Goal: Task Accomplishment & Management: Manage account settings

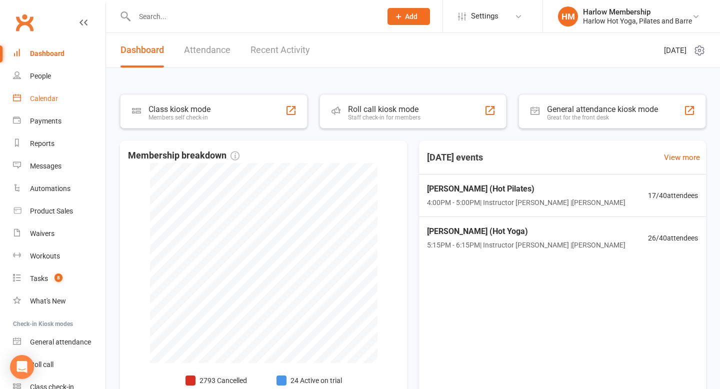
click at [59, 95] on link "Calendar" at bounding box center [59, 99] width 93 height 23
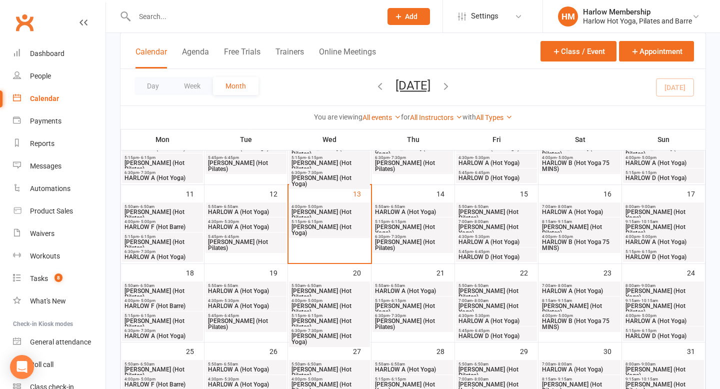
scroll to position [190, 0]
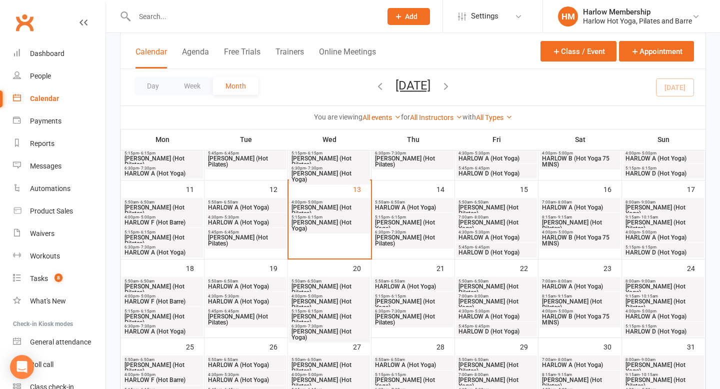
click at [500, 285] on span "[PERSON_NAME] (Hot Pilates)" at bounding box center [496, 290] width 77 height 12
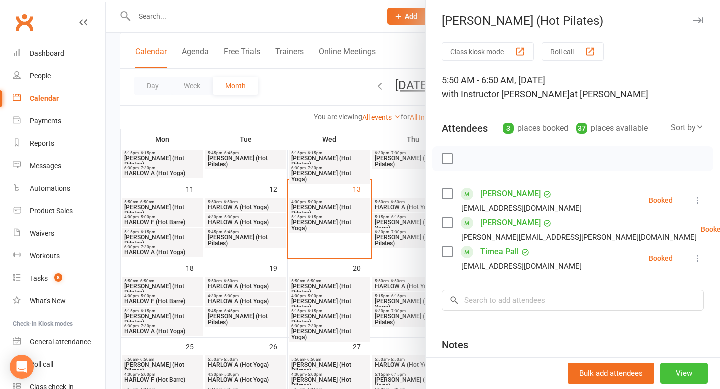
click at [694, 371] on button "View" at bounding box center [685, 373] width 48 height 21
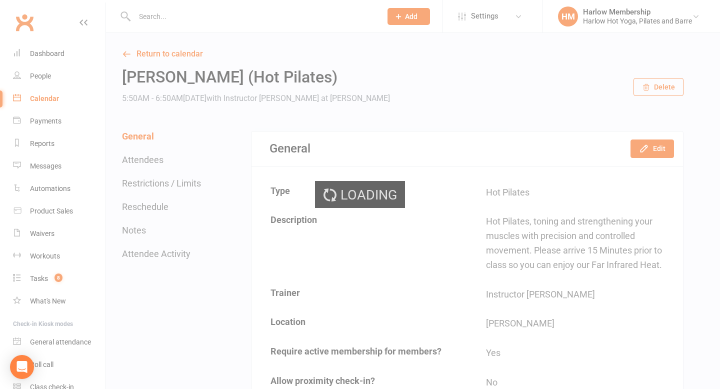
click at [649, 150] on div "Loading" at bounding box center [360, 194] width 720 height 389
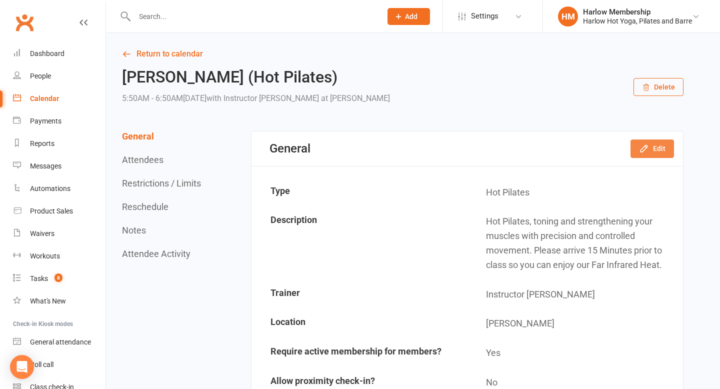
click at [649, 150] on icon "button" at bounding box center [644, 149] width 10 height 10
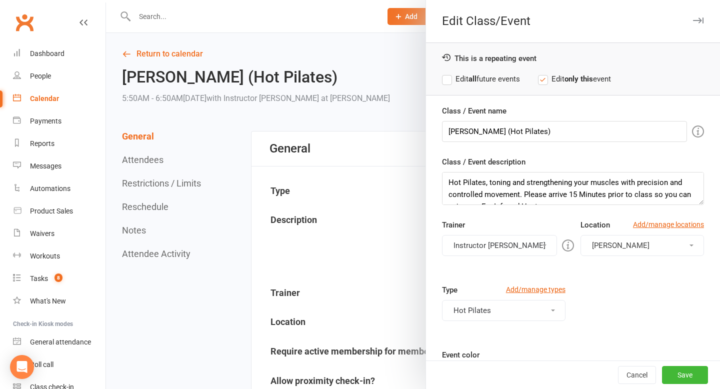
click at [495, 246] on button "Instructor Kaitlyn" at bounding box center [499, 245] width 115 height 21
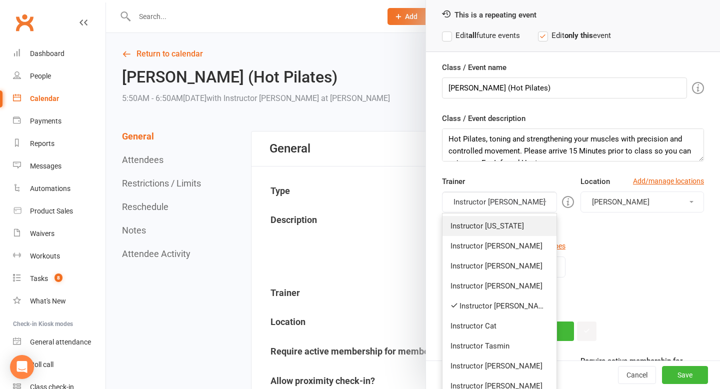
scroll to position [73, 0]
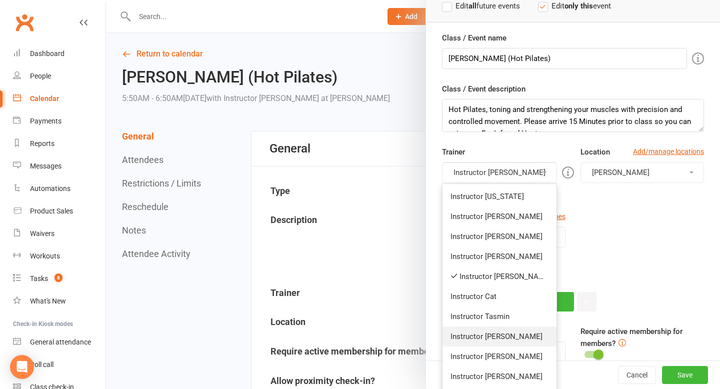
click at [493, 333] on link "Instructor Jess" at bounding box center [500, 337] width 114 height 20
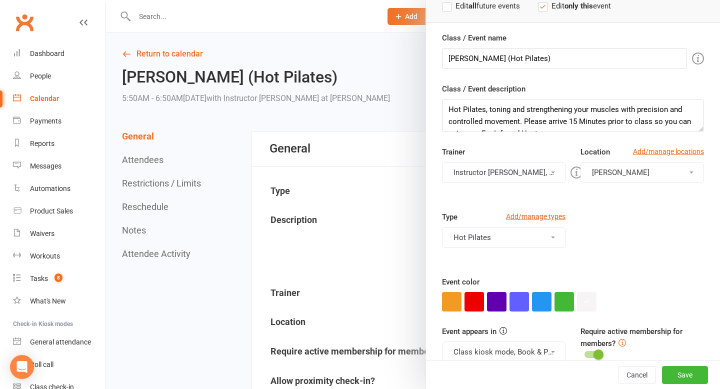
click at [505, 181] on button "Instructor Kaitlyn, Instructor Jess" at bounding box center [504, 172] width 124 height 21
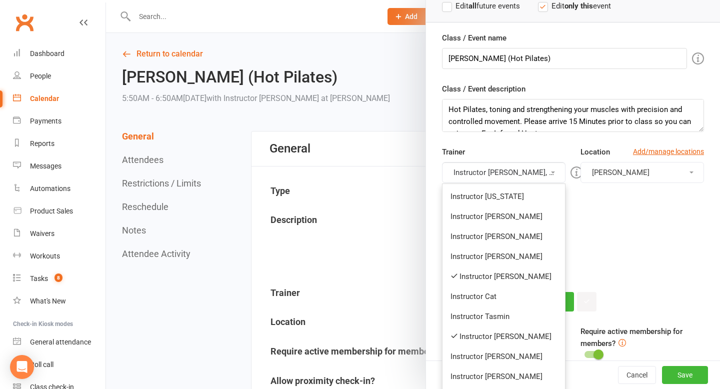
click at [506, 277] on link "Instructor Kaitlyn" at bounding box center [504, 277] width 123 height 20
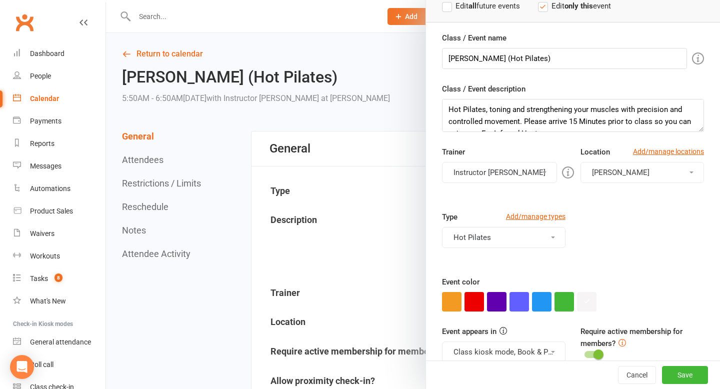
scroll to position [131, 0]
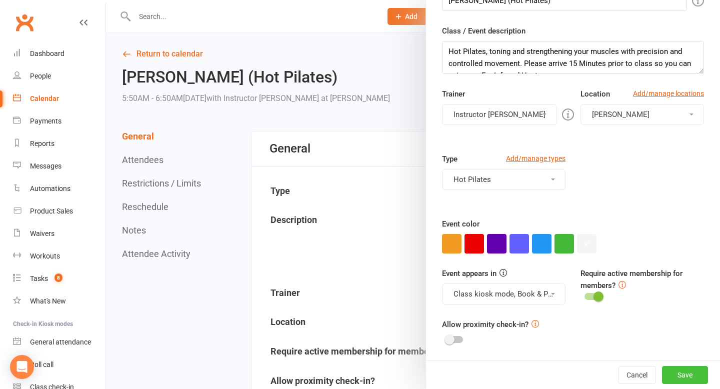
click at [684, 374] on button "Save" at bounding box center [685, 375] width 46 height 18
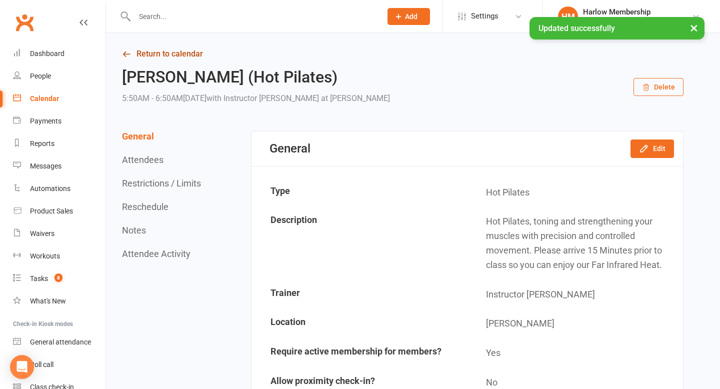
click at [134, 54] on link "Return to calendar" at bounding box center [403, 54] width 562 height 14
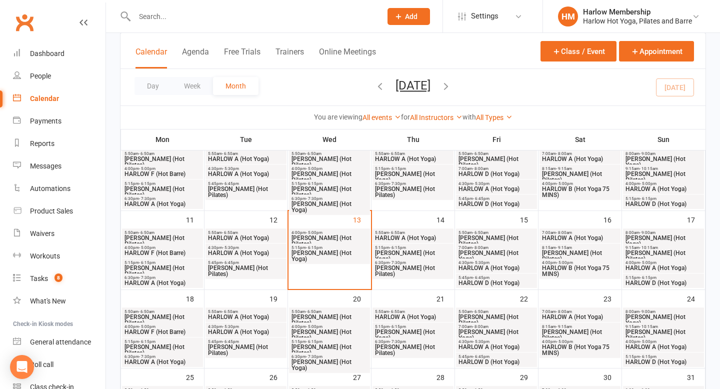
scroll to position [160, 0]
click at [486, 171] on span "HARLOW D (Hot Yoga)" at bounding box center [496, 173] width 77 height 6
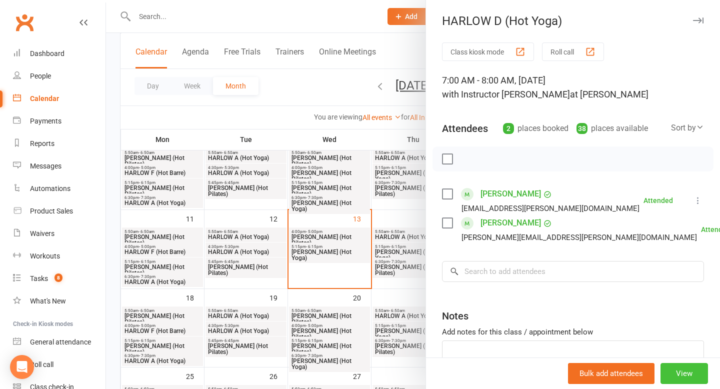
click at [678, 379] on button "View" at bounding box center [685, 373] width 48 height 21
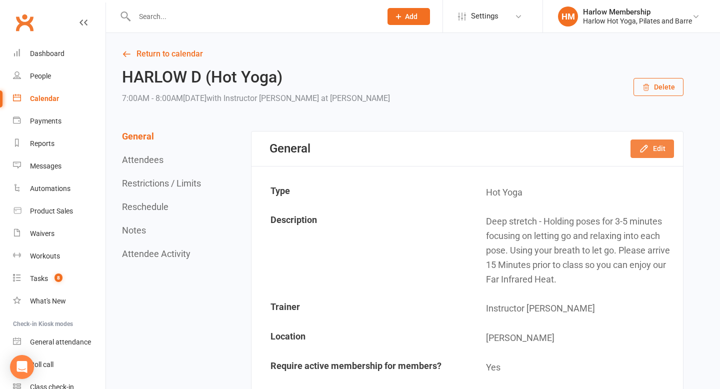
click at [658, 151] on button "Edit" at bounding box center [653, 149] width 44 height 18
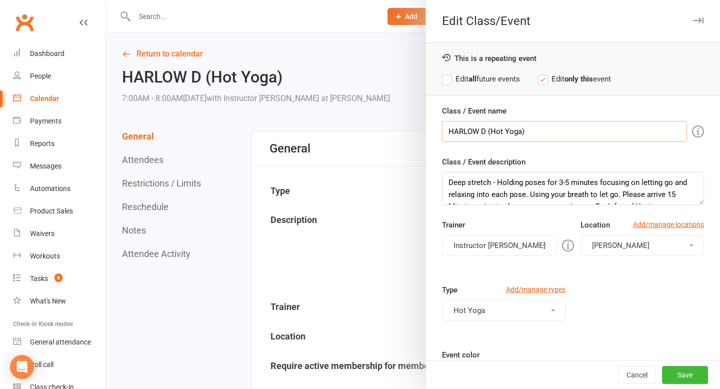
click at [493, 133] on input "HARLOW D (Hot Yoga)" at bounding box center [564, 131] width 245 height 21
drag, startPoint x: 449, startPoint y: 180, endPoint x: 525, endPoint y: 238, distance: 95.6
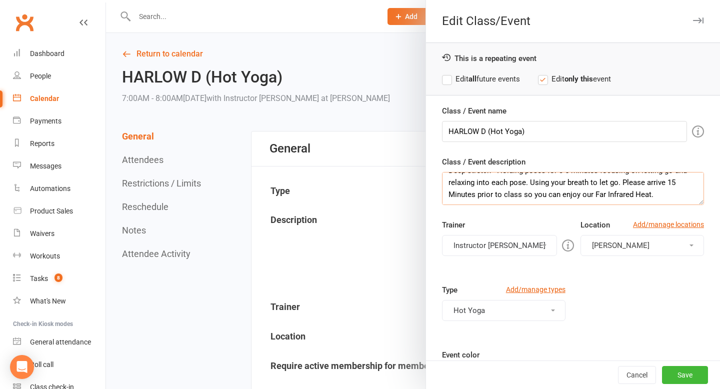
click at [525, 242] on div "Class / Event name HARLOW D (Hot Yoga) Class / Event description Deep stretch -…" at bounding box center [573, 298] width 294 height 387
click at [156, 18] on div at bounding box center [413, 194] width 614 height 389
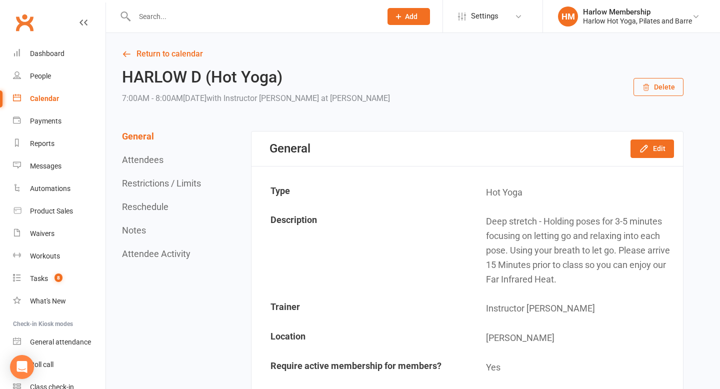
click at [155, 16] on input "text" at bounding box center [253, 17] width 243 height 14
paste input "Darcie McGrath"
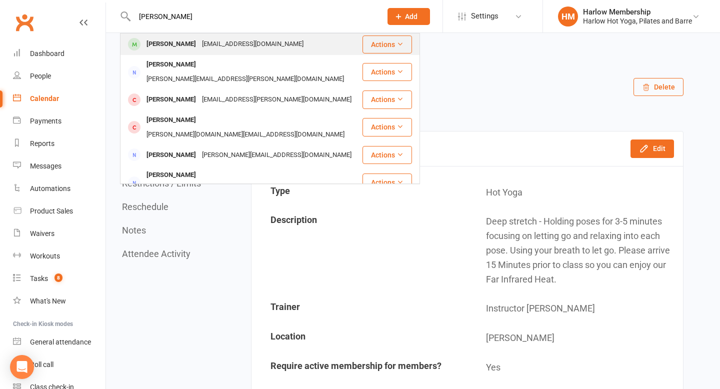
type input "Darcie McGrath"
click at [210, 41] on div "mcgrathdarcie@gmail.com" at bounding box center [253, 44] width 108 height 15
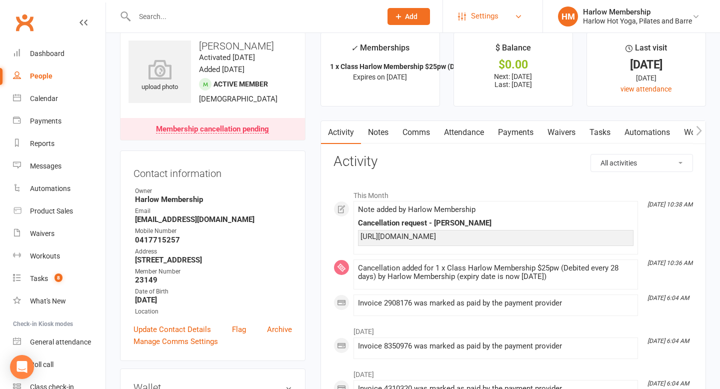
scroll to position [13, 0]
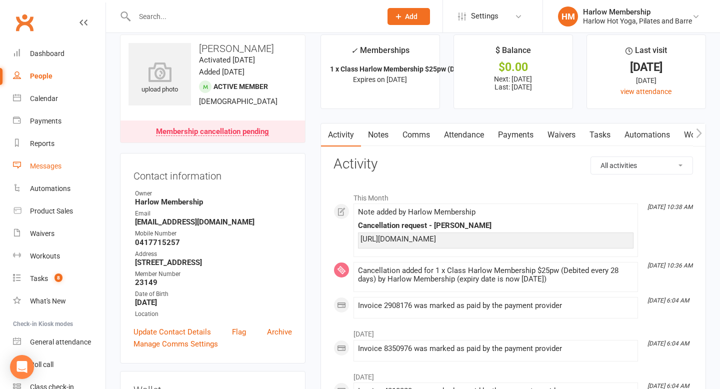
click at [57, 156] on link "Messages" at bounding box center [59, 166] width 93 height 23
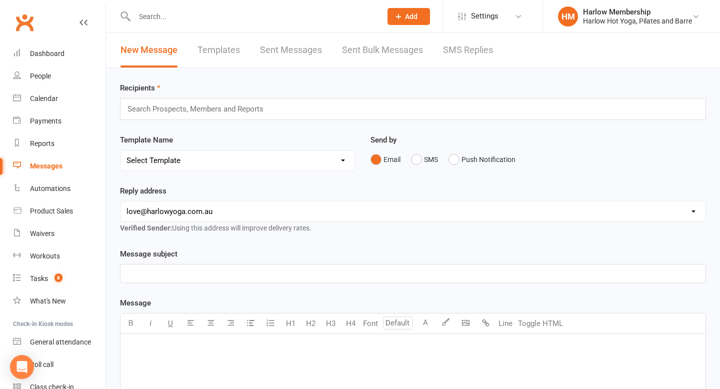
click at [232, 56] on link "Templates" at bounding box center [219, 50] width 43 height 35
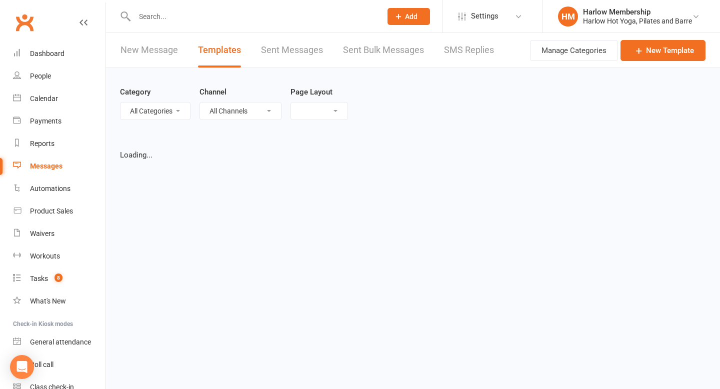
select select "list"
select select "100"
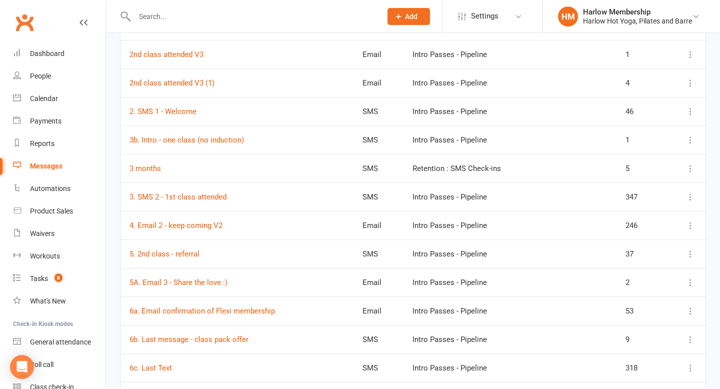
scroll to position [324, 0]
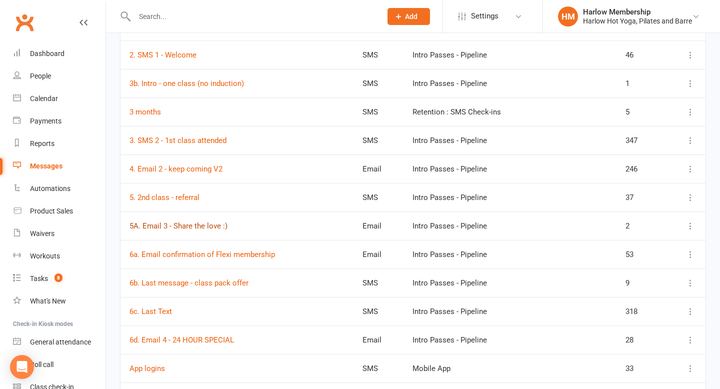
click at [211, 224] on link "5A. Email 3 - Share the love :)" at bounding box center [179, 226] width 98 height 9
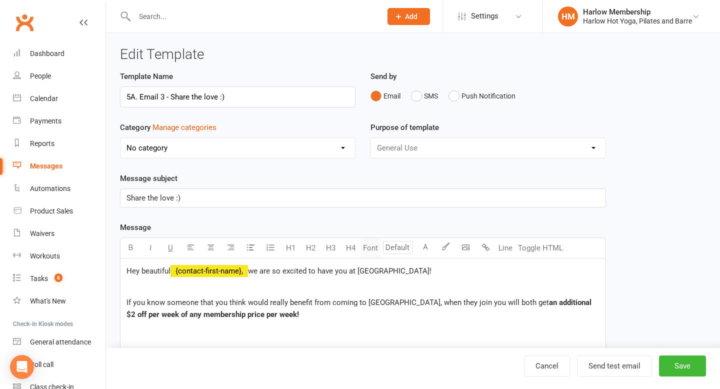
select select "11158"
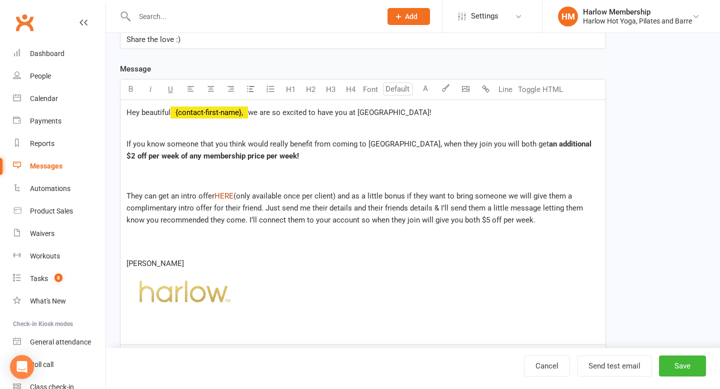
scroll to position [159, 0]
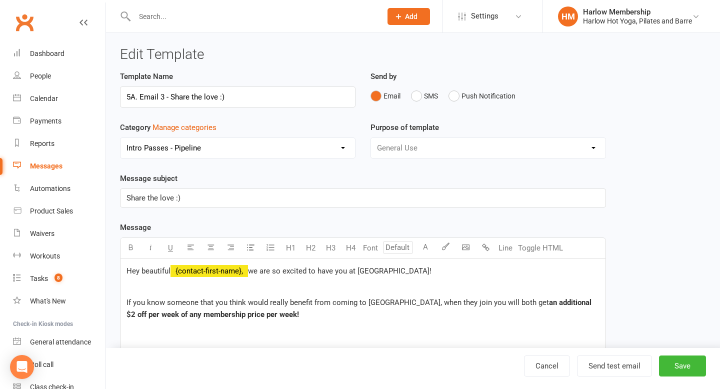
select select "100"
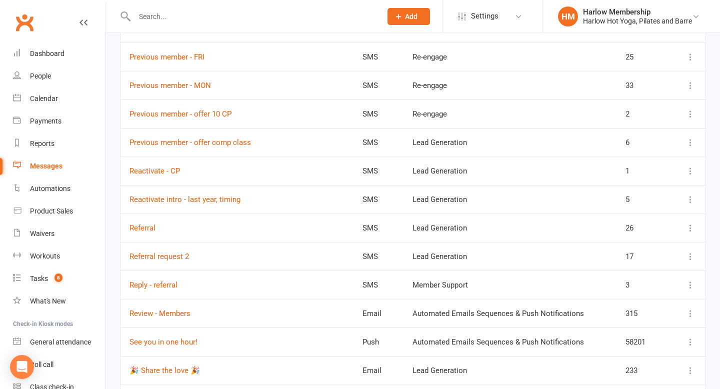
scroll to position [1614, 0]
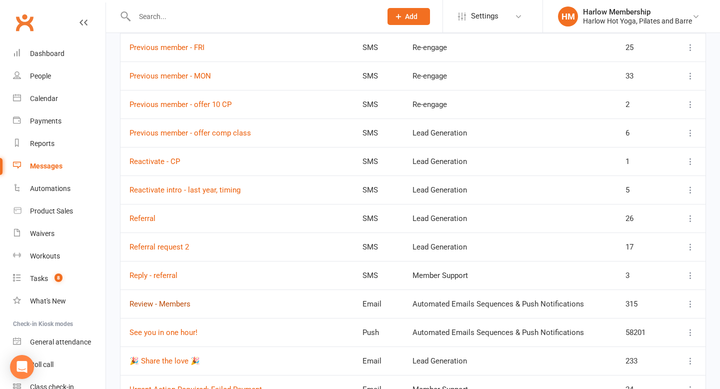
click at [177, 300] on link "Review - Members" at bounding box center [160, 304] width 61 height 9
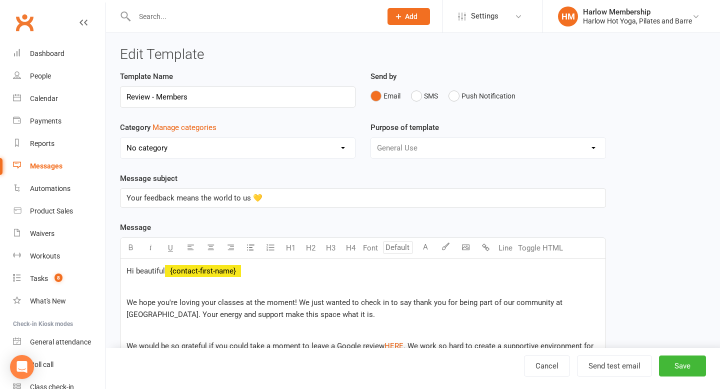
select select "6668"
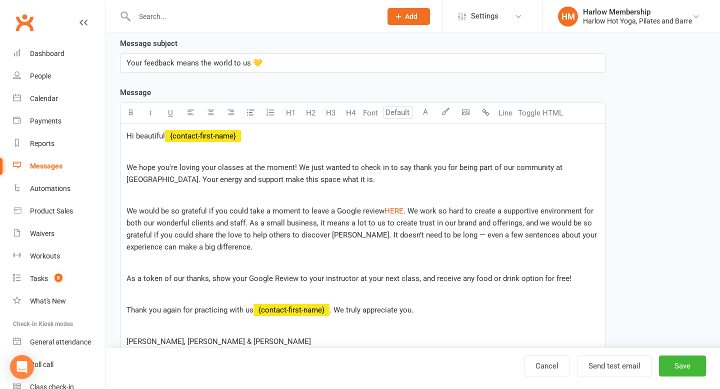
scroll to position [137, 0]
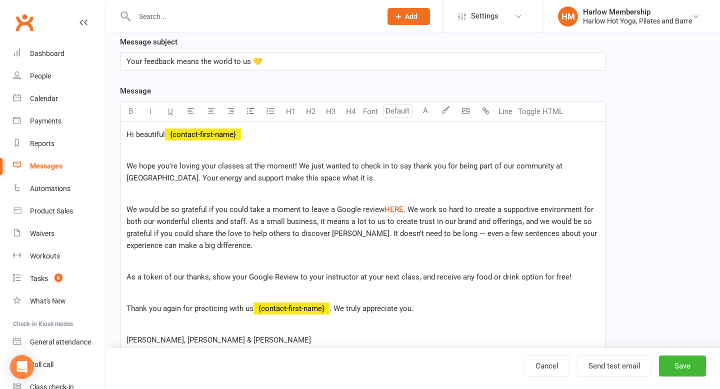
click at [396, 210] on span "HERE" at bounding box center [394, 209] width 19 height 9
click at [392, 209] on span "HERE" at bounding box center [394, 209] width 19 height 9
click at [397, 208] on span "HERE" at bounding box center [394, 209] width 19 height 9
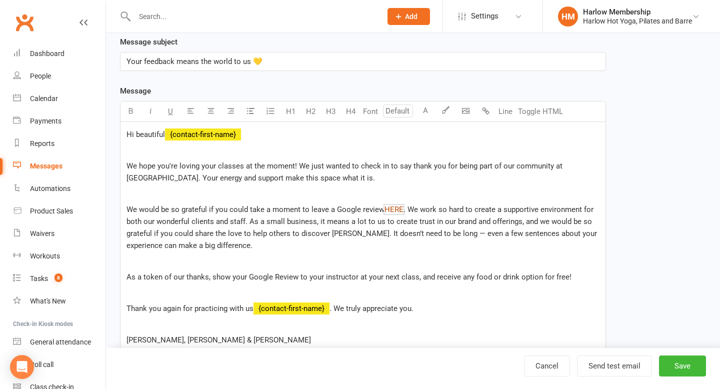
click at [395, 210] on span "HERE" at bounding box center [394, 209] width 19 height 9
click at [495, 187] on div "Hi beautiful ﻿ {contact-first-name} We hope you're loving your classes at the m…" at bounding box center [363, 278] width 485 height 313
click at [400, 208] on span "HERE" at bounding box center [394, 209] width 19 height 9
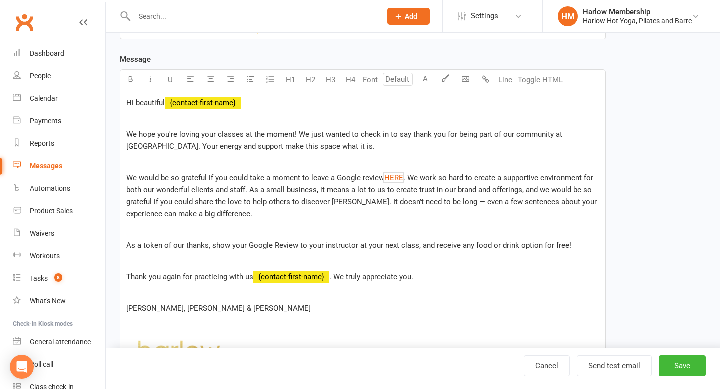
scroll to position [163, 0]
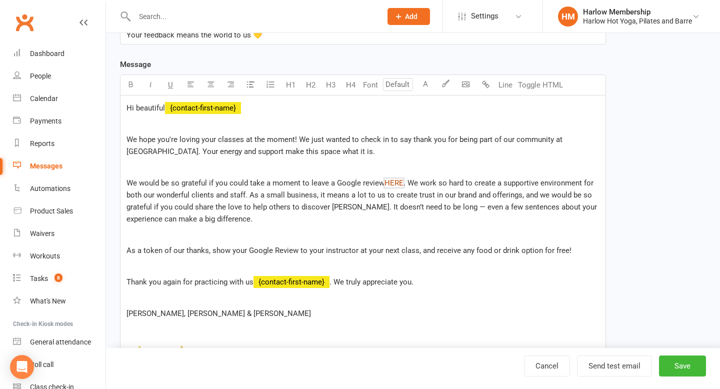
click at [400, 181] on span "HERE" at bounding box center [394, 183] width 19 height 9
click at [395, 178] on p "We would be so grateful if you could take a moment to leave a Google review $ H…" at bounding box center [363, 201] width 473 height 48
click at [401, 182] on span "HERE" at bounding box center [394, 183] width 19 height 9
click at [392, 182] on span "HERE" at bounding box center [394, 183] width 19 height 9
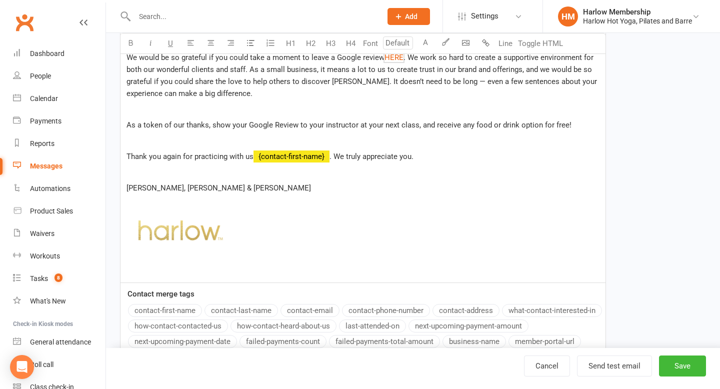
scroll to position [357, 0]
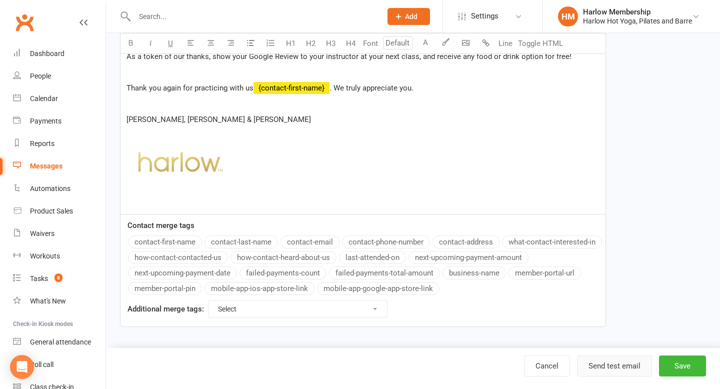
click at [600, 360] on button "Send test email" at bounding box center [614, 366] width 75 height 21
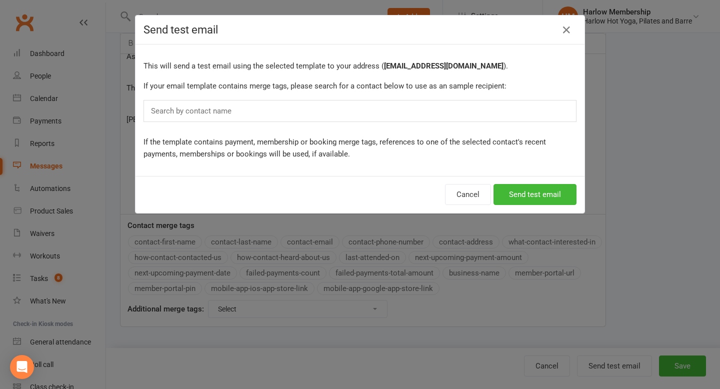
click at [386, 113] on div "Search by contact name" at bounding box center [360, 111] width 433 height 22
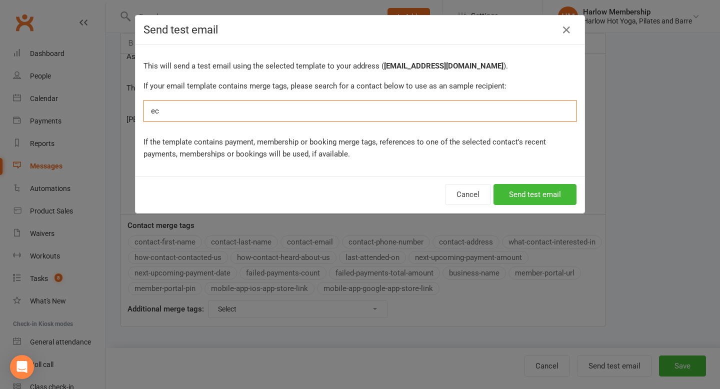
type input "e"
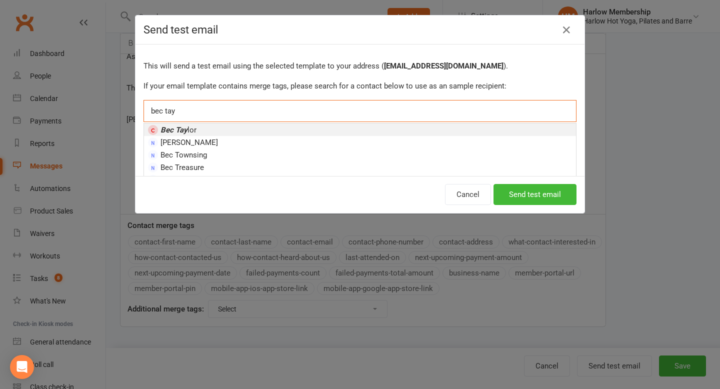
type input "bec tay"
click at [223, 128] on li "Bec Tay lor" at bounding box center [360, 130] width 432 height 13
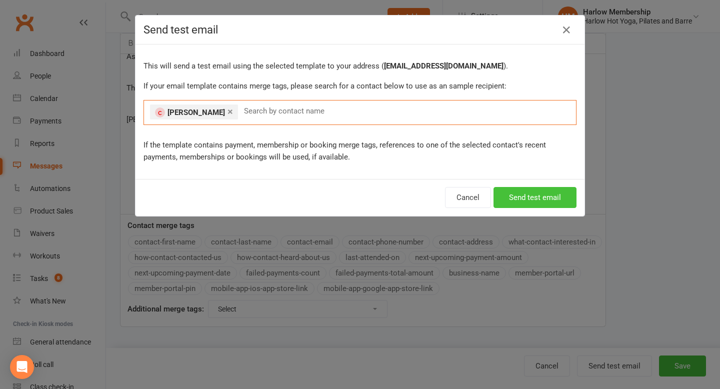
click at [541, 196] on button "Send test email" at bounding box center [535, 197] width 83 height 21
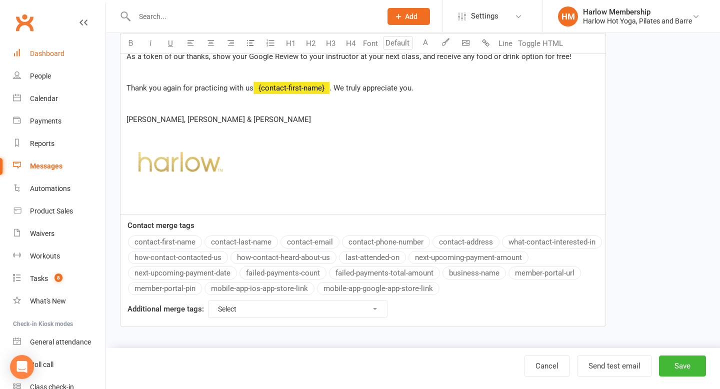
click at [41, 58] on link "Dashboard" at bounding box center [59, 54] width 93 height 23
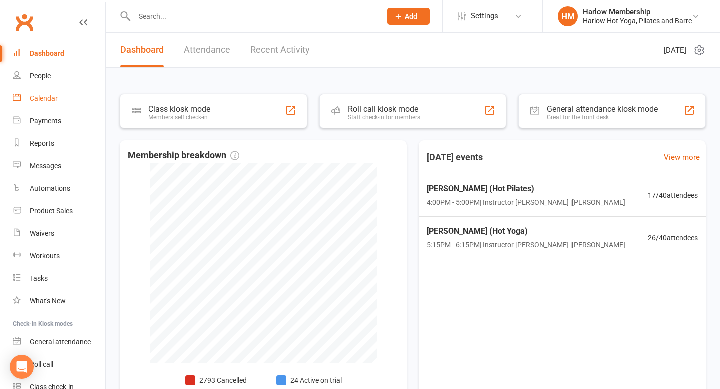
click at [48, 96] on div "Calendar" at bounding box center [44, 99] width 28 height 8
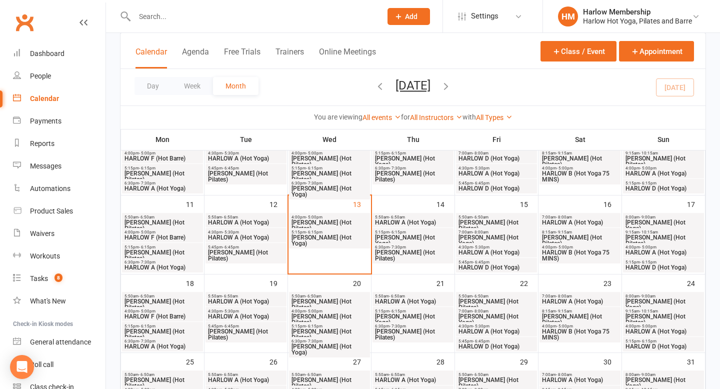
scroll to position [174, 0]
click at [494, 314] on span "[PERSON_NAME] (Hot Yoga)" at bounding box center [496, 320] width 77 height 12
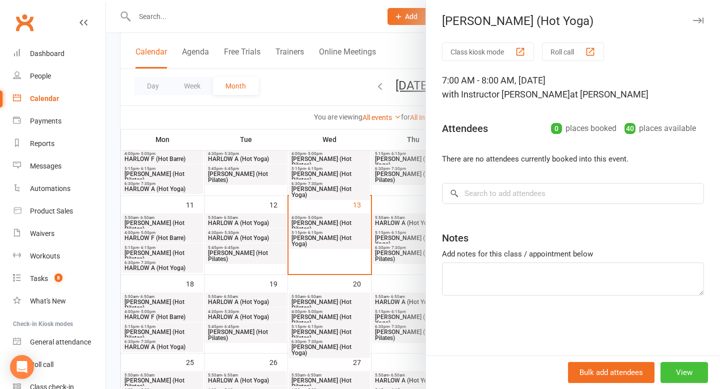
click at [679, 374] on button "View" at bounding box center [685, 372] width 48 height 21
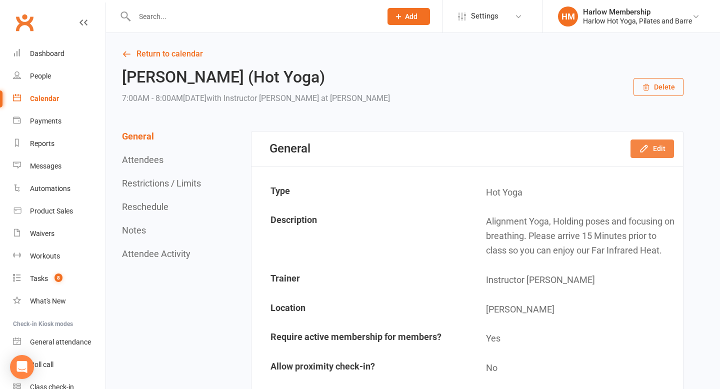
click at [668, 148] on button "Edit" at bounding box center [653, 149] width 44 height 18
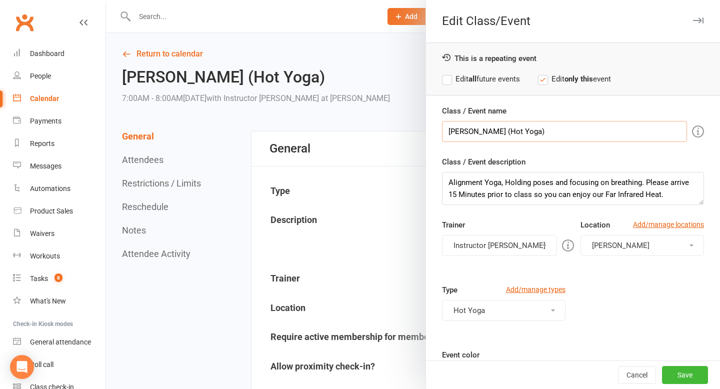
click at [497, 134] on input "[PERSON_NAME] (Hot Yoga)" at bounding box center [564, 131] width 245 height 21
paste input "D"
type input "HARLOW D (Hot Yoga)"
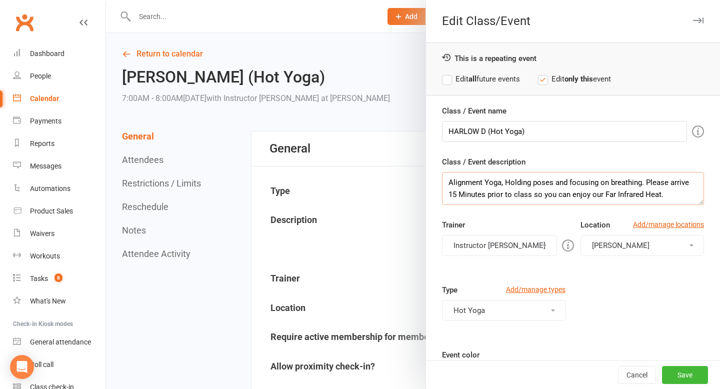
drag, startPoint x: 449, startPoint y: 183, endPoint x: 520, endPoint y: 244, distance: 94.0
click at [520, 244] on div "Class / Event name HARLOW D (Hot Yoga) Class / Event description Alignment Yoga…" at bounding box center [573, 298] width 294 height 387
paste textarea "Deep stretch - Holding poses for 3-5 minutes focusing on letting go and relaxin…"
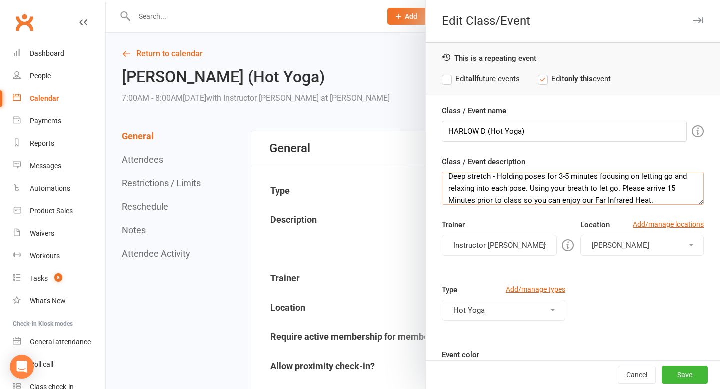
type textarea "Deep stretch - Holding poses for 3-5 minutes focusing on letting go and relaxin…"
click at [521, 250] on button "Instructor Kaitlyn" at bounding box center [499, 245] width 115 height 21
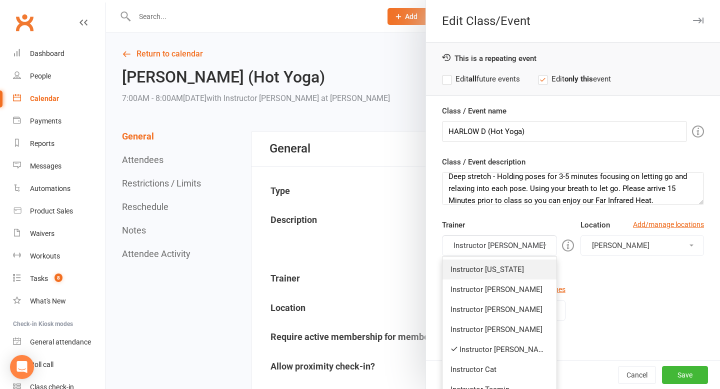
scroll to position [15, 0]
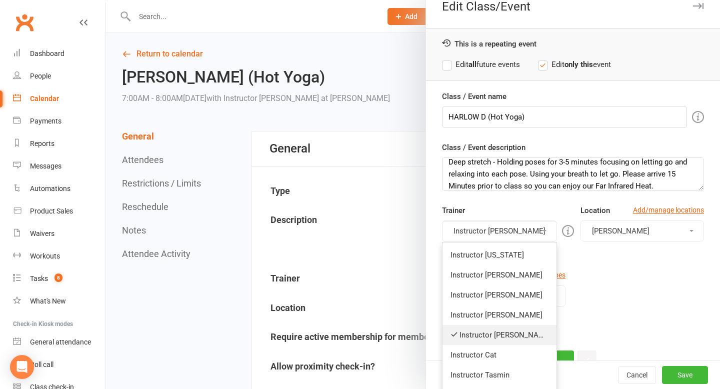
click at [508, 332] on link "Instructor Kaitlyn" at bounding box center [500, 335] width 114 height 20
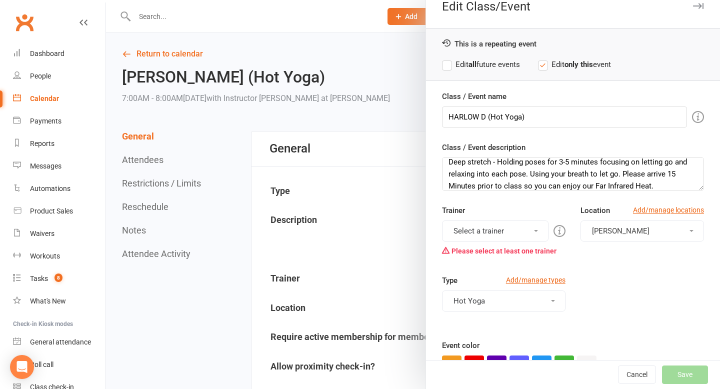
click at [511, 228] on button "Select a trainer" at bounding box center [495, 231] width 107 height 21
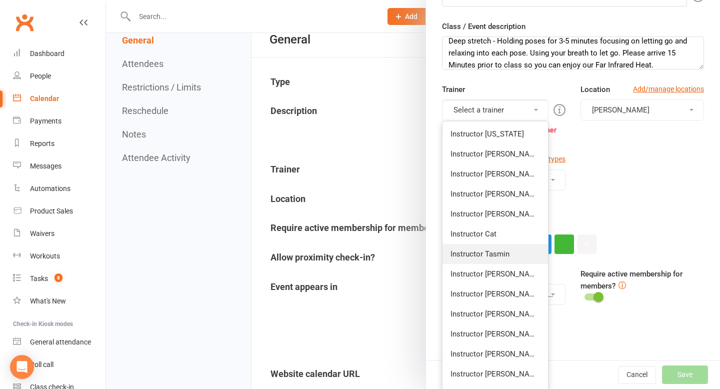
scroll to position [135, 0]
click at [510, 272] on link "Instructor Jess" at bounding box center [496, 275] width 106 height 20
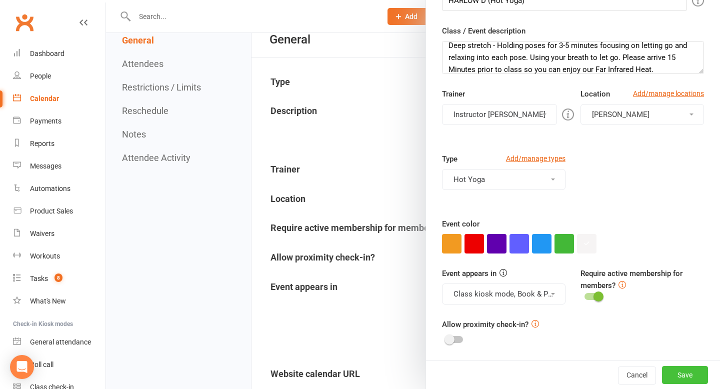
click at [689, 378] on button "Save" at bounding box center [685, 375] width 46 height 18
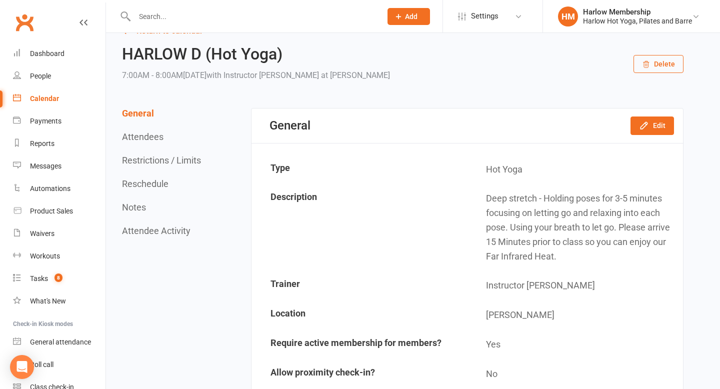
scroll to position [0, 0]
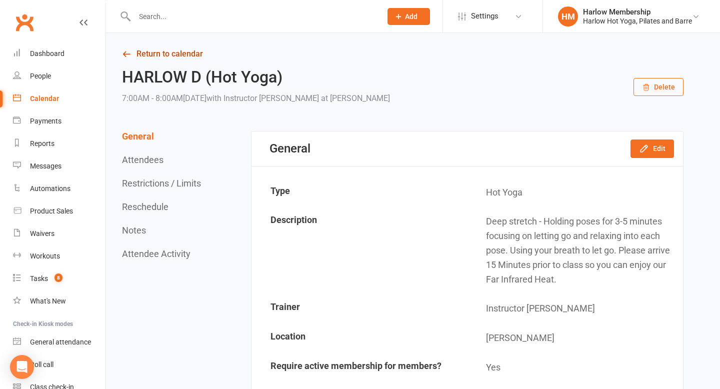
click at [153, 56] on link "Return to calendar" at bounding box center [403, 54] width 562 height 14
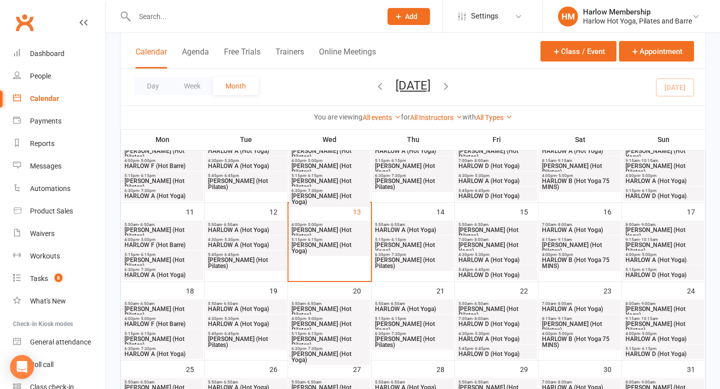
scroll to position [170, 0]
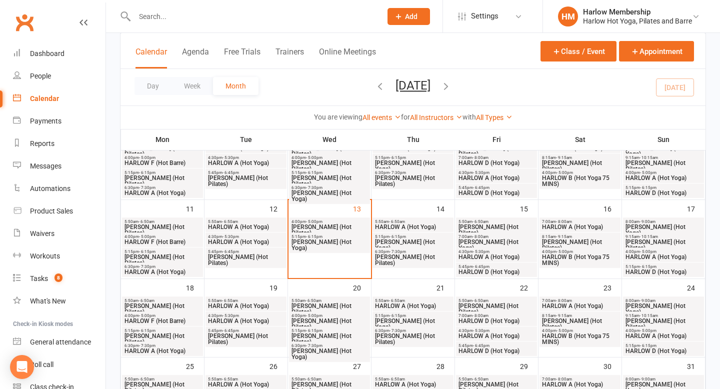
click at [589, 307] on span "HARLOW A (Hot Yoga)" at bounding box center [580, 306] width 77 height 6
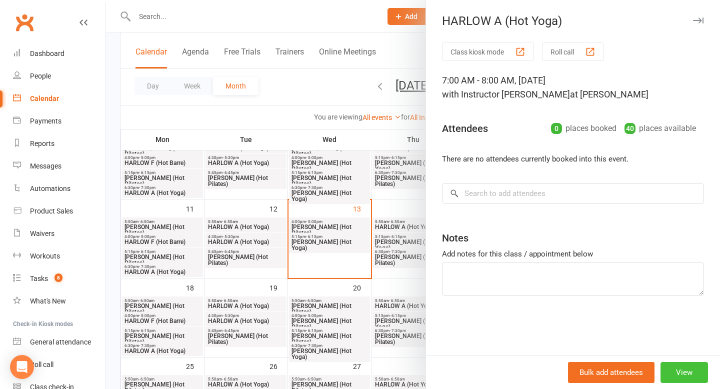
click at [685, 376] on button "View" at bounding box center [685, 372] width 48 height 21
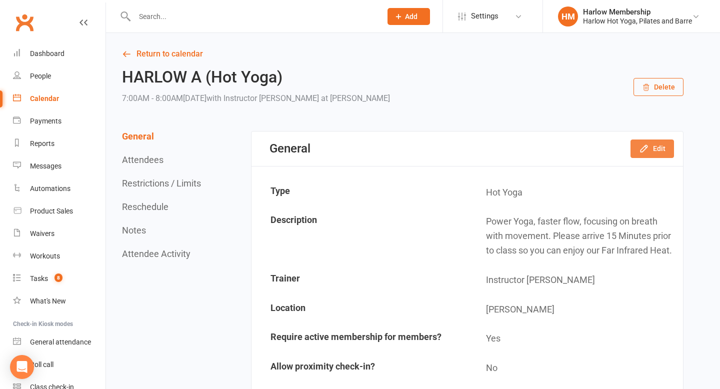
click at [645, 154] on button "Edit" at bounding box center [653, 149] width 44 height 18
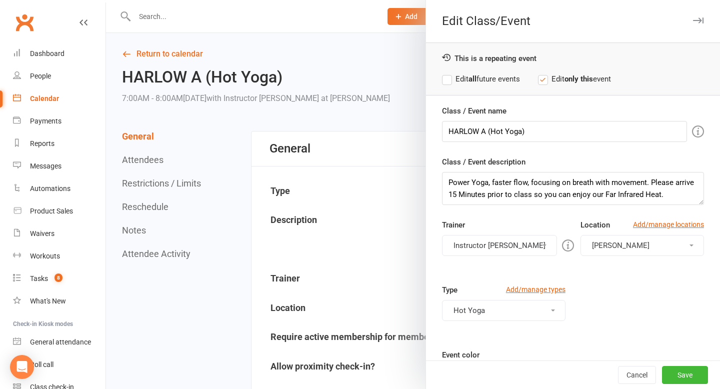
click at [488, 246] on button "Instructor Kaitlyn" at bounding box center [499, 245] width 115 height 21
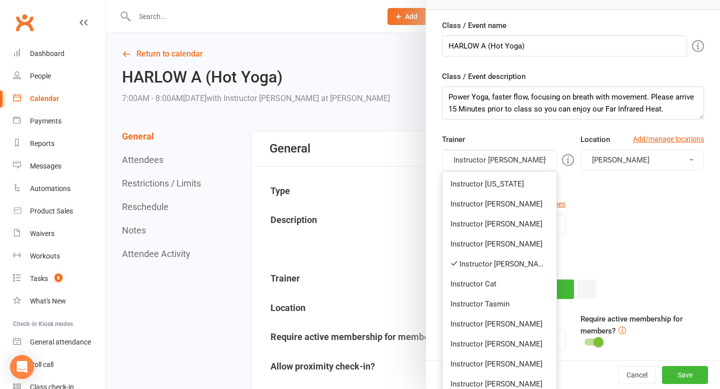
scroll to position [91, 0]
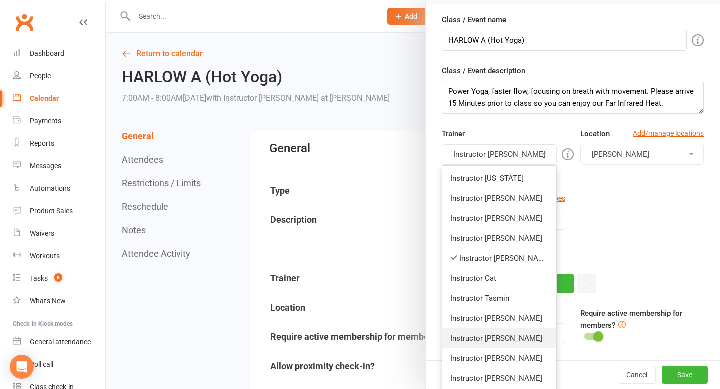
click at [485, 334] on link "Instructor Ali" at bounding box center [500, 339] width 114 height 20
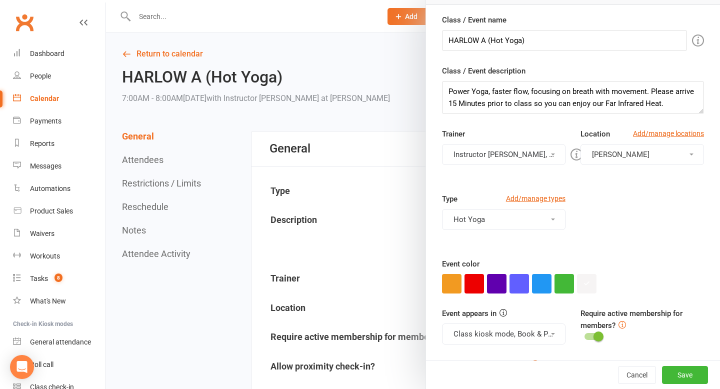
click at [501, 161] on button "Instructor Kaitlyn, Instructor Ali" at bounding box center [504, 154] width 124 height 21
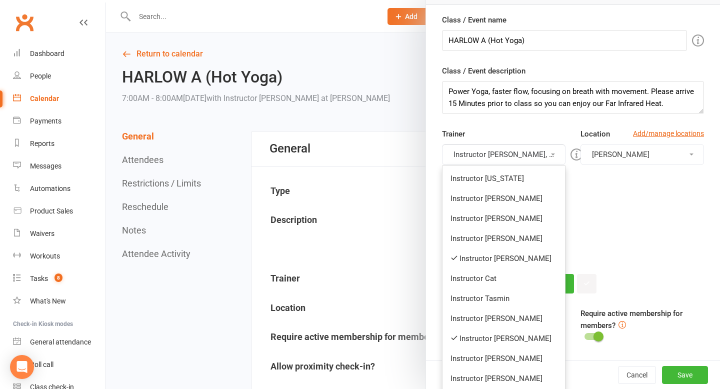
click at [499, 256] on link "Instructor Kaitlyn" at bounding box center [504, 259] width 123 height 20
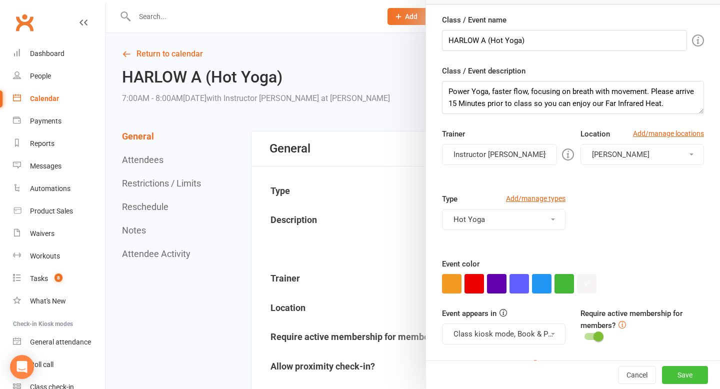
click at [677, 373] on button "Save" at bounding box center [685, 375] width 46 height 18
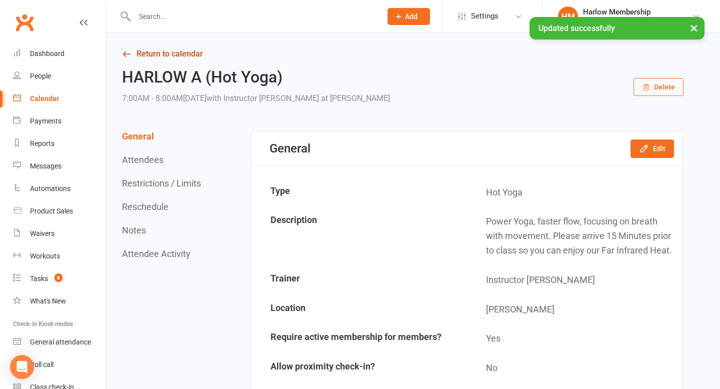
click at [127, 54] on icon at bounding box center [126, 54] width 9 height 9
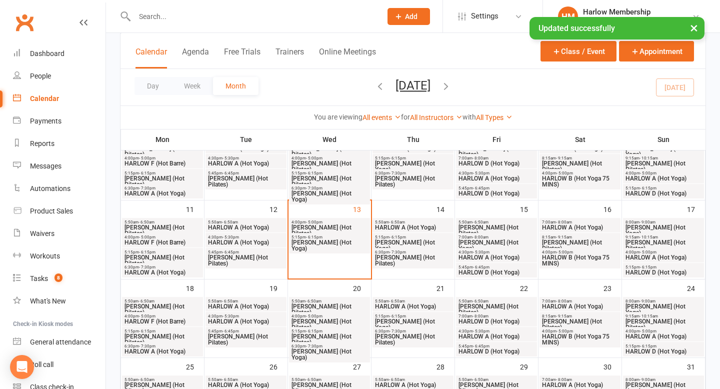
scroll to position [170, 0]
click at [567, 322] on span "[PERSON_NAME] (Hot Pilates)" at bounding box center [580, 324] width 77 height 12
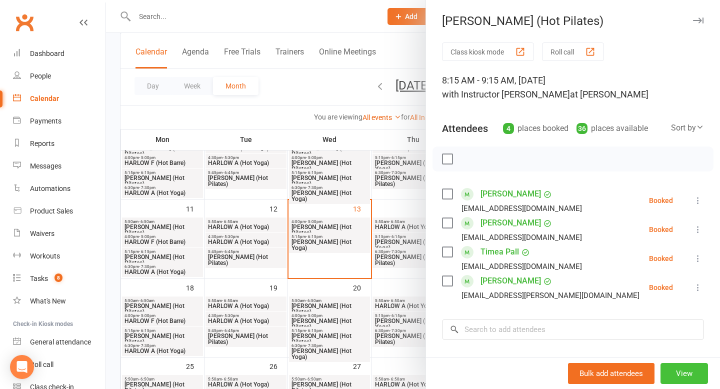
click at [682, 374] on button "View" at bounding box center [685, 373] width 48 height 21
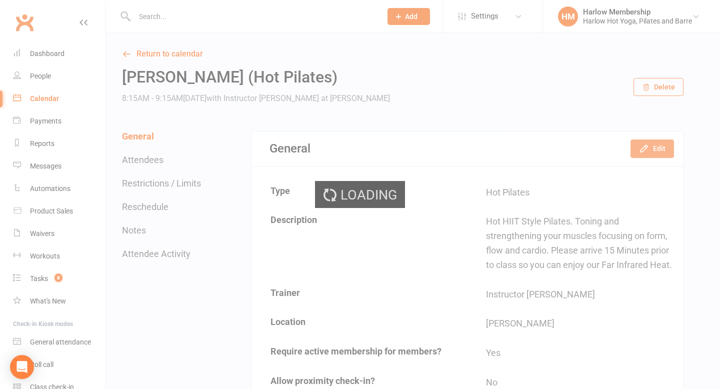
click at [644, 154] on button "Edit" at bounding box center [653, 149] width 44 height 18
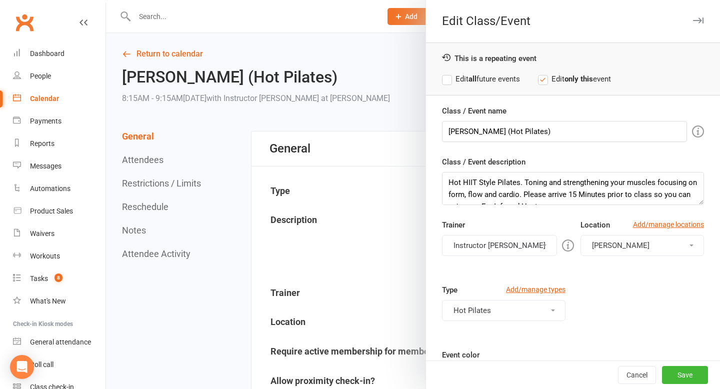
click at [496, 249] on button "Instructor Kaitlyn" at bounding box center [499, 245] width 115 height 21
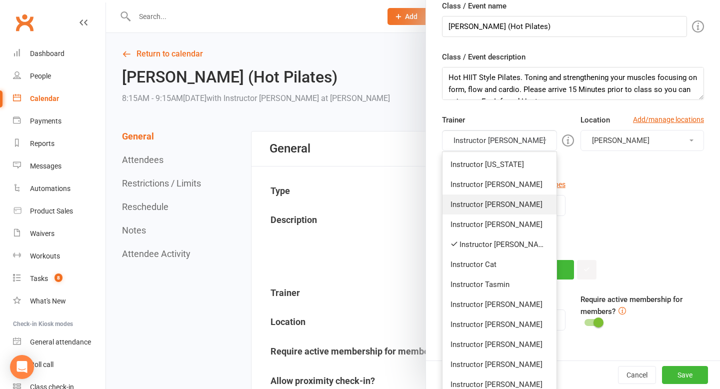
scroll to position [107, 0]
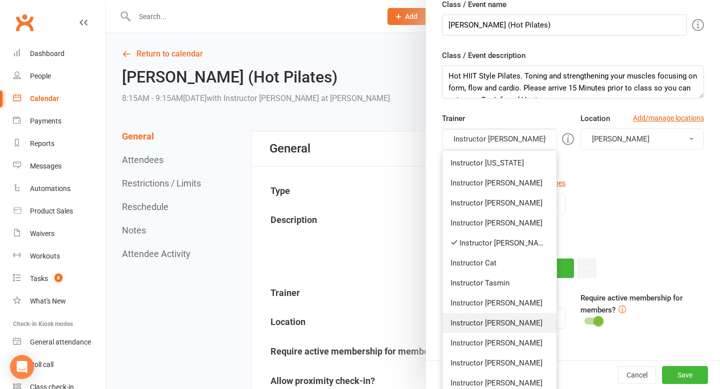
click at [497, 318] on link "Instructor Ali" at bounding box center [500, 323] width 114 height 20
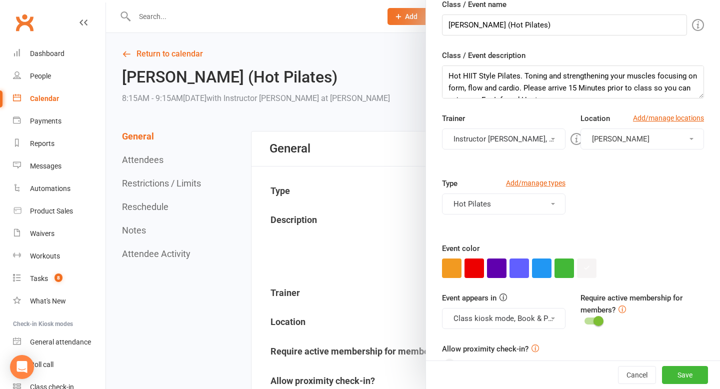
click at [512, 149] on button "Instructor Kaitlyn, Instructor Ali" at bounding box center [504, 139] width 124 height 21
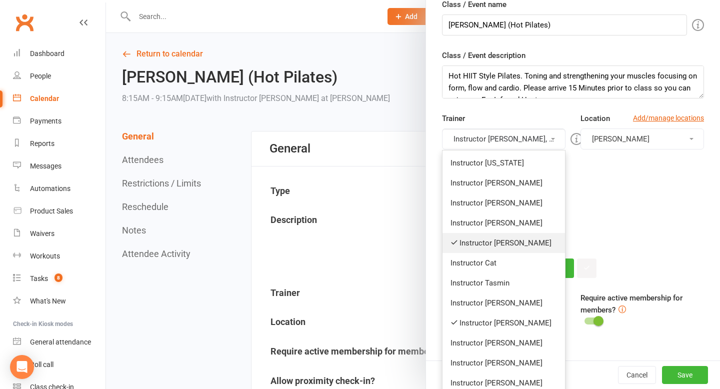
click at [511, 240] on link "Instructor Kaitlyn" at bounding box center [504, 243] width 123 height 20
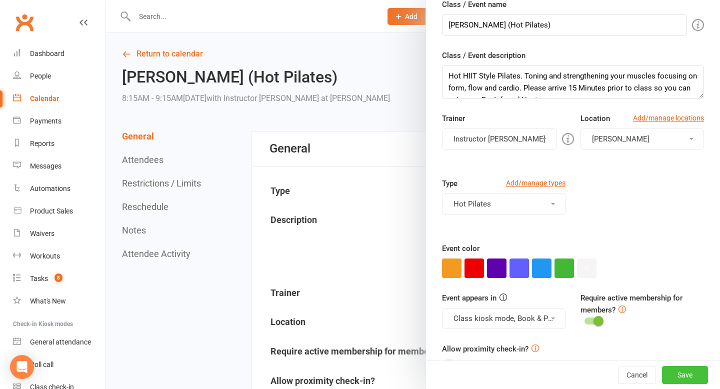
click at [673, 370] on button "Save" at bounding box center [685, 375] width 46 height 18
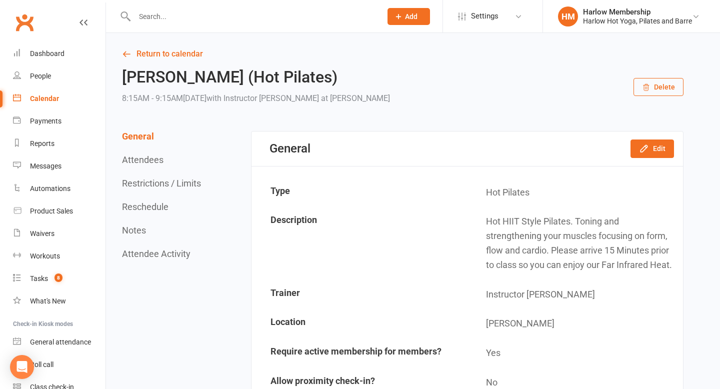
click at [42, 101] on div "Calendar" at bounding box center [44, 99] width 29 height 8
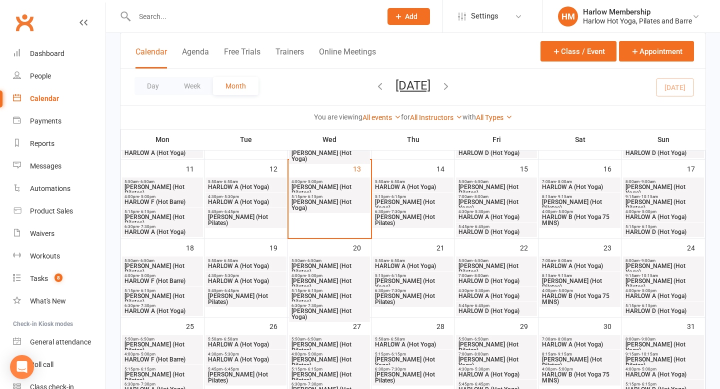
scroll to position [218, 0]
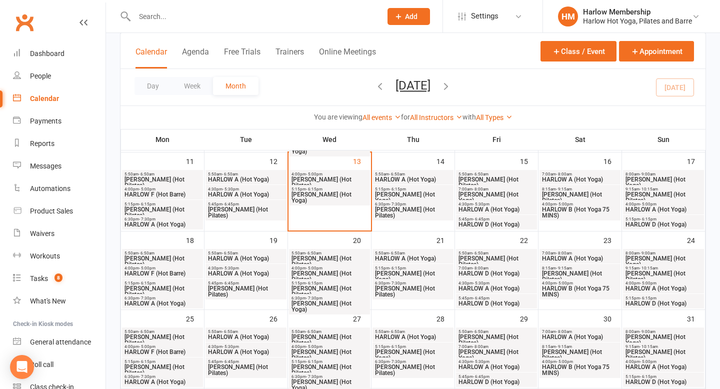
click at [568, 256] on span "HARLOW A (Hot Yoga)" at bounding box center [580, 259] width 77 height 6
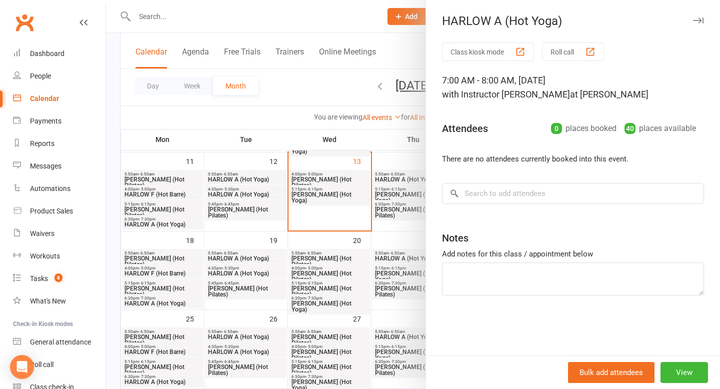
click at [703, 20] on icon "button" at bounding box center [698, 21] width 11 height 6
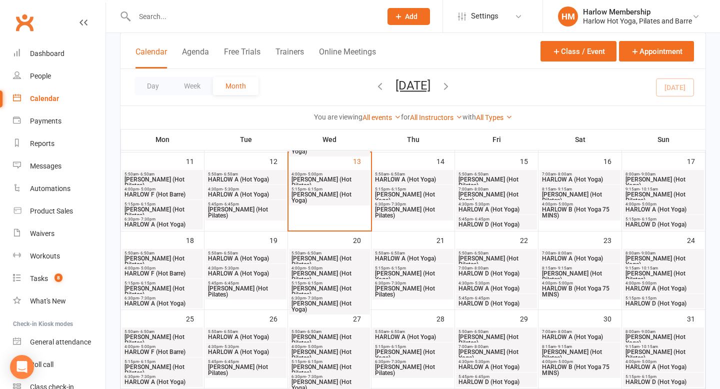
click at [591, 272] on span "[PERSON_NAME] (Hot Pilates)" at bounding box center [580, 277] width 77 height 12
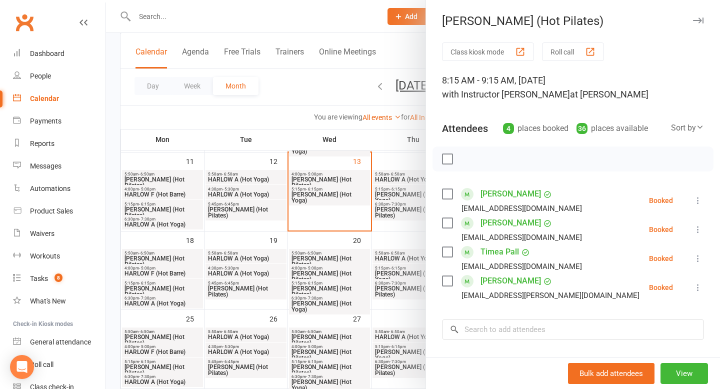
click at [699, 18] on icon "button" at bounding box center [698, 21] width 11 height 6
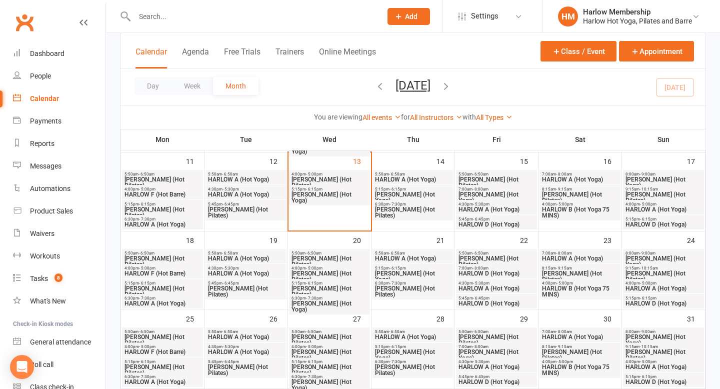
click at [496, 256] on span "[PERSON_NAME] (Hot Pilates)" at bounding box center [496, 262] width 77 height 12
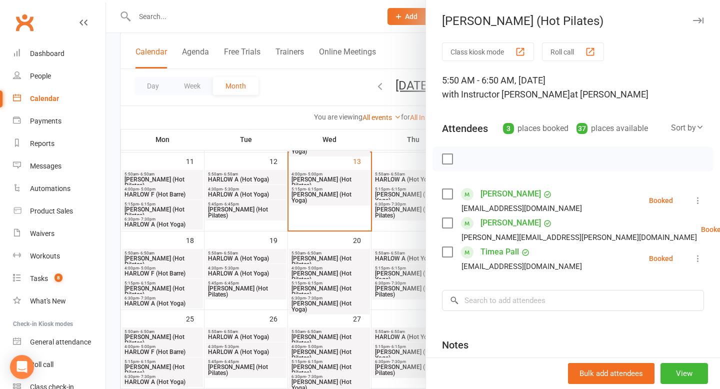
click at [696, 19] on icon "button" at bounding box center [698, 21] width 11 height 6
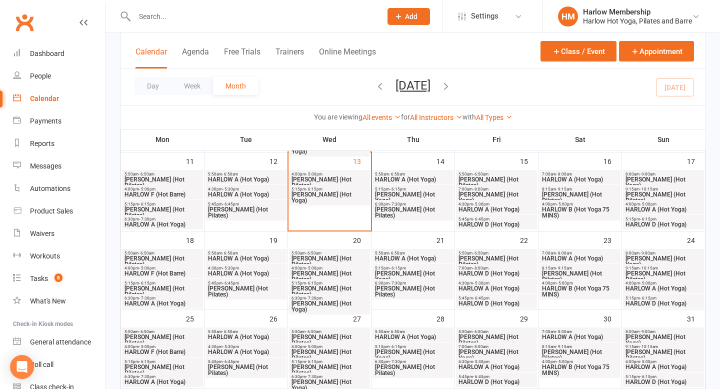
click at [504, 269] on span "7:00am - 8:00am" at bounding box center [496, 268] width 77 height 5
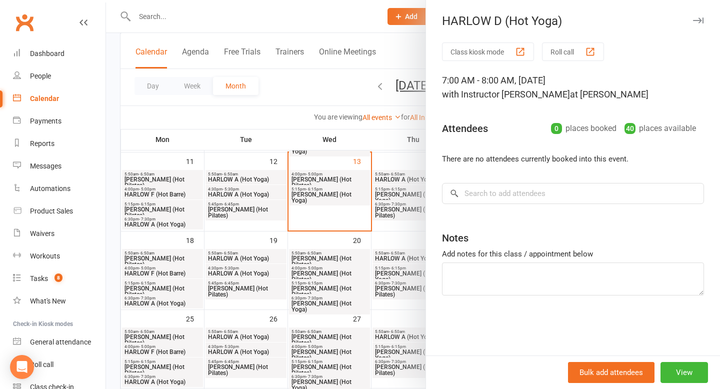
click at [695, 15] on button "button" at bounding box center [698, 21] width 12 height 12
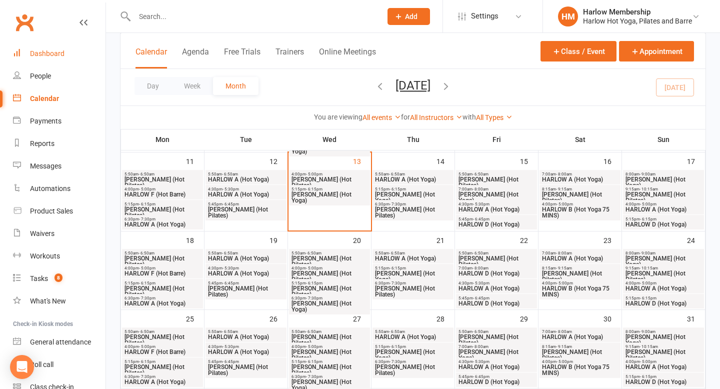
click at [58, 52] on div "Dashboard" at bounding box center [47, 54] width 35 height 8
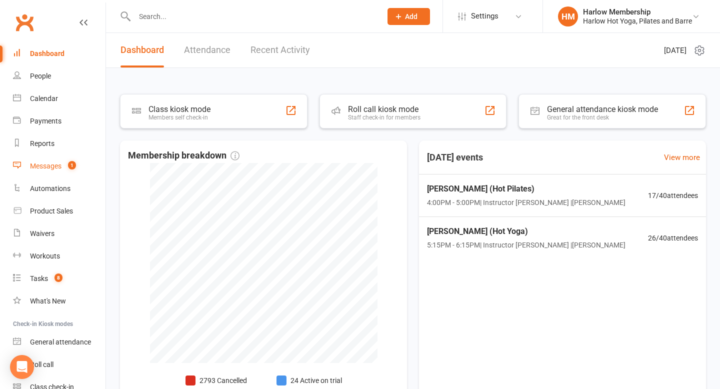
click at [42, 166] on div "Messages" at bounding box center [46, 166] width 32 height 8
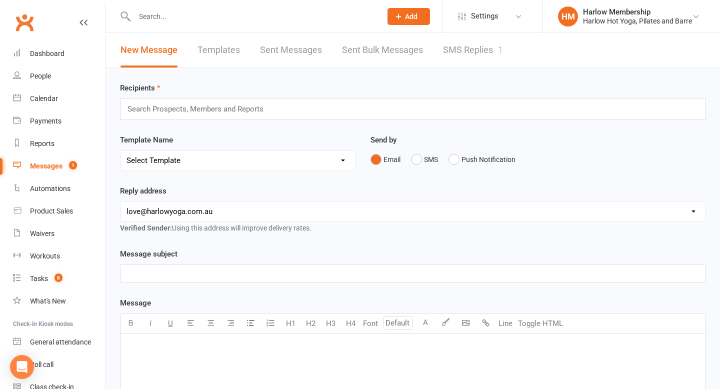
click at [485, 54] on link "SMS Replies 1" at bounding box center [473, 50] width 60 height 35
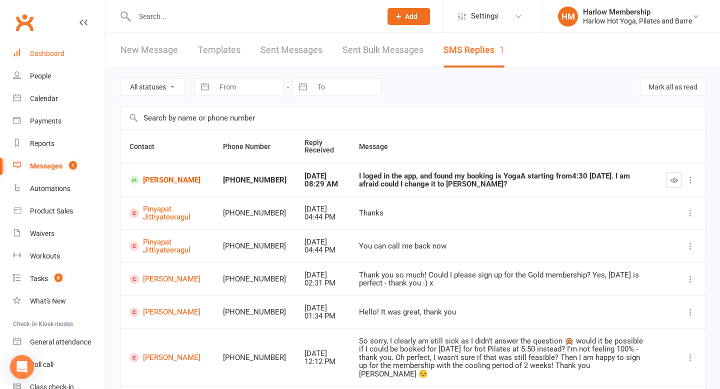
click at [61, 60] on link "Dashboard" at bounding box center [59, 54] width 93 height 23
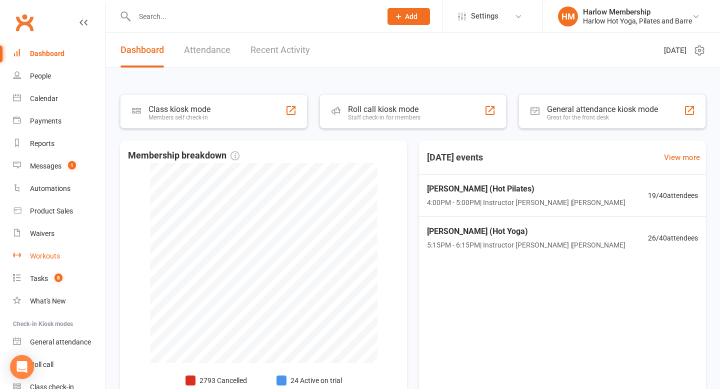
click at [46, 265] on link "Workouts" at bounding box center [59, 256] width 93 height 23
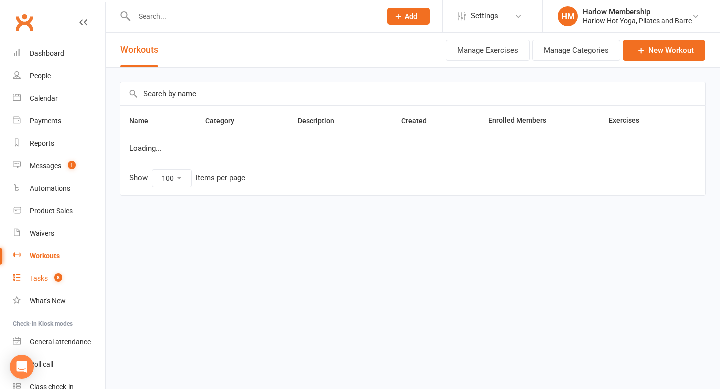
click at [44, 279] on div "Tasks" at bounding box center [39, 279] width 18 height 8
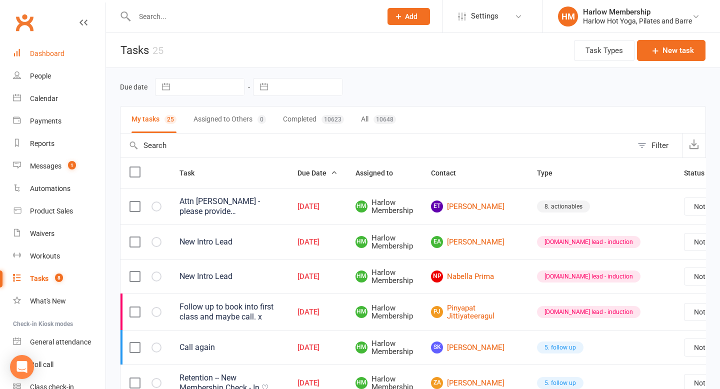
click at [56, 45] on link "Dashboard" at bounding box center [59, 54] width 93 height 23
